Goal: Transaction & Acquisition: Purchase product/service

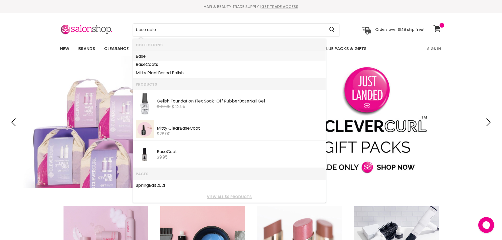
type input "base color"
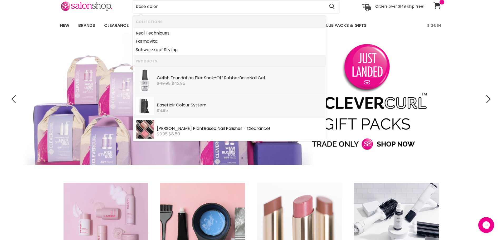
scroll to position [53, 0]
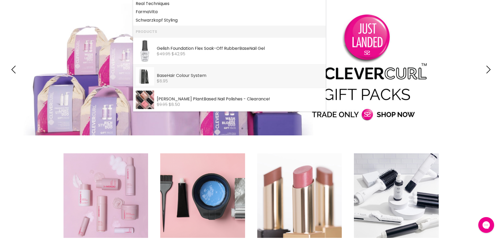
click at [188, 82] on div "$8.95" at bounding box center [240, 81] width 166 height 5
